Goal: Information Seeking & Learning: Find specific fact

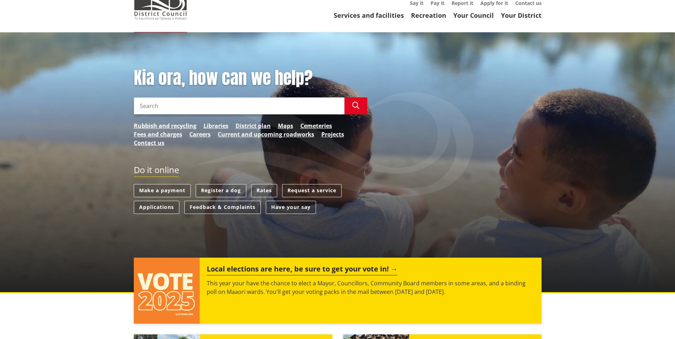
scroll to position [36, 0]
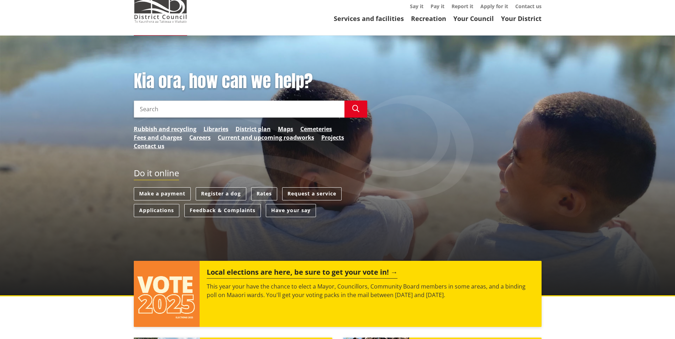
drag, startPoint x: 280, startPoint y: 108, endPoint x: 277, endPoint y: 112, distance: 4.8
click at [278, 111] on input "Search" at bounding box center [239, 109] width 211 height 17
type input "rates"
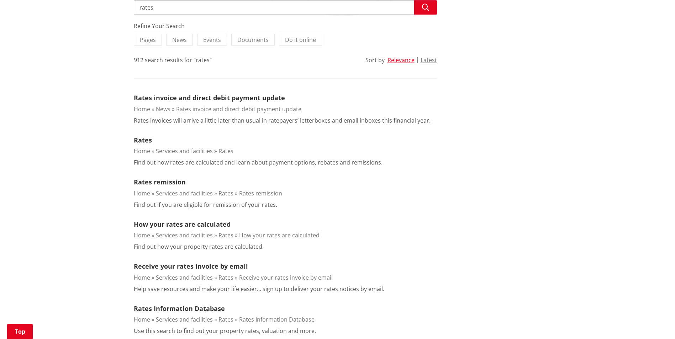
scroll to position [178, 0]
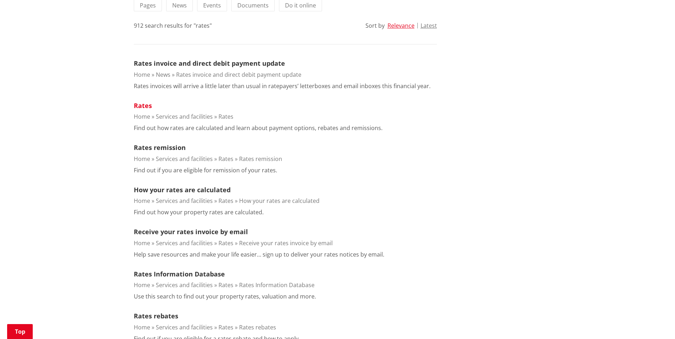
click at [139, 105] on link "Rates" at bounding box center [143, 105] width 18 height 9
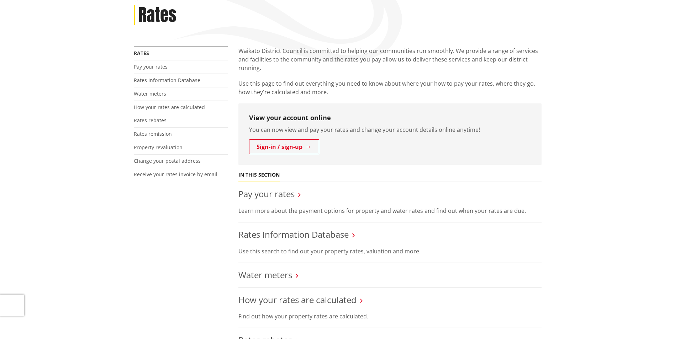
scroll to position [142, 0]
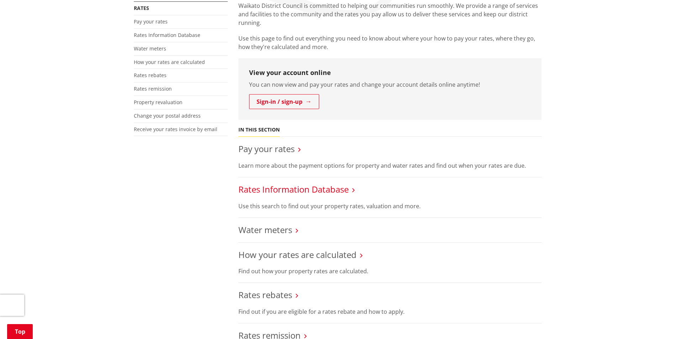
click at [287, 191] on link "Rates Information Database" at bounding box center [293, 190] width 110 height 12
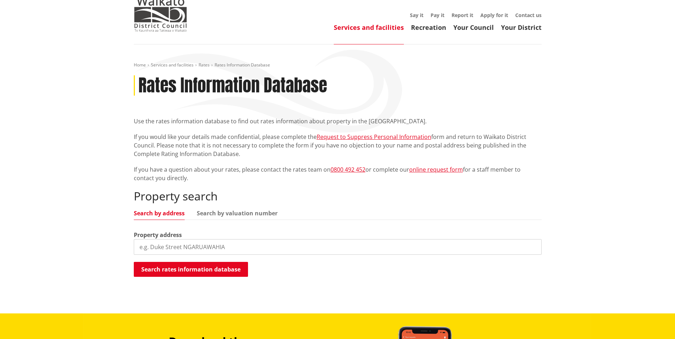
scroll to position [71, 0]
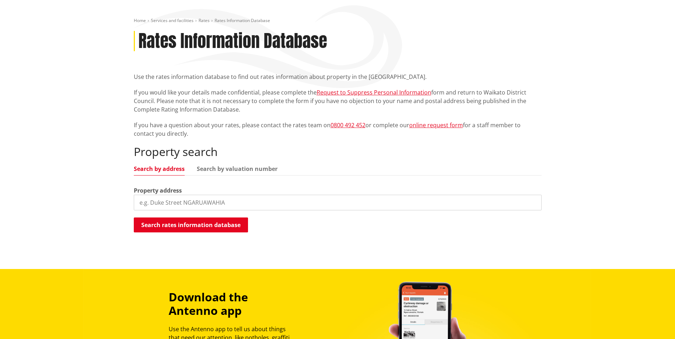
click at [224, 210] on input "search" at bounding box center [338, 203] width 408 height 16
type input "9b norrie ave"
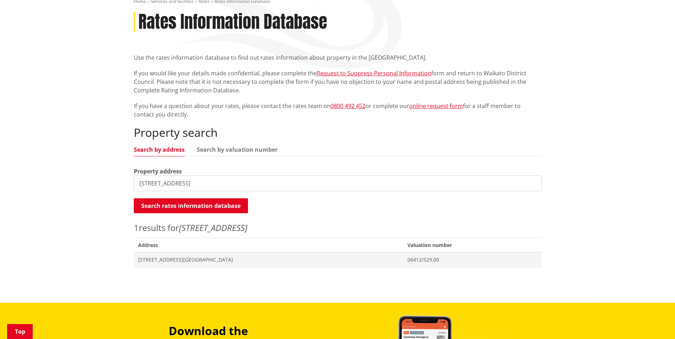
scroll to position [107, 0]
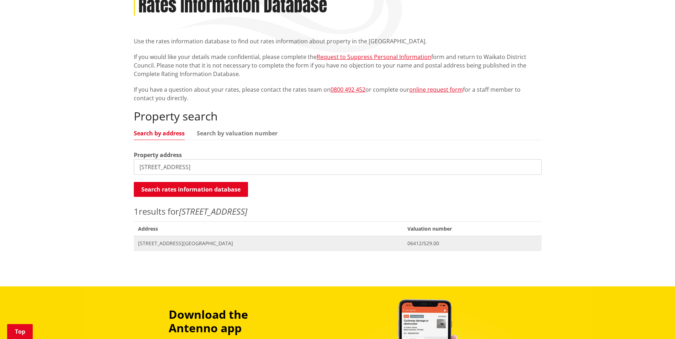
click at [185, 243] on span "[STREET_ADDRESS][GEOGRAPHIC_DATA]" at bounding box center [268, 243] width 261 height 7
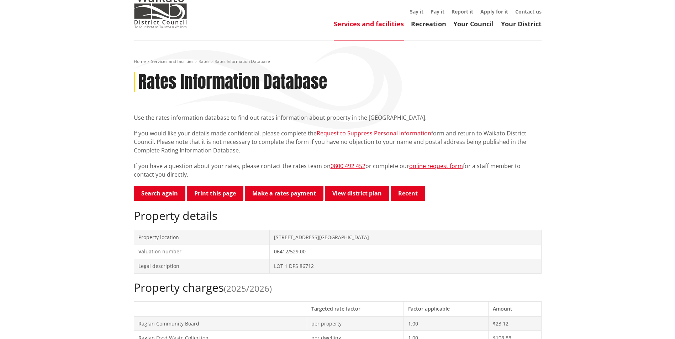
scroll to position [71, 0]
